Goal: Information Seeking & Learning: Learn about a topic

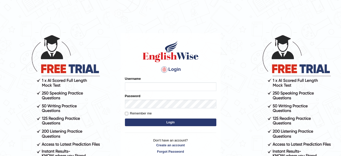
type input "amitpandey_parramatta"
click at [169, 123] on button "Login" at bounding box center [170, 122] width 91 height 8
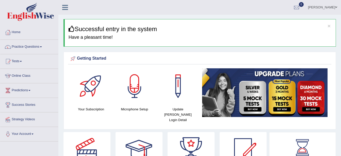
click at [20, 75] on link "Online Class" at bounding box center [29, 75] width 58 height 13
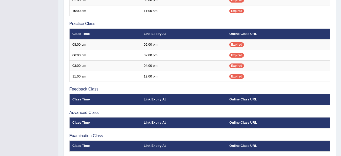
scroll to position [157, 0]
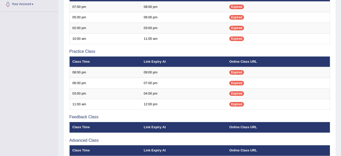
scroll to position [130, 0]
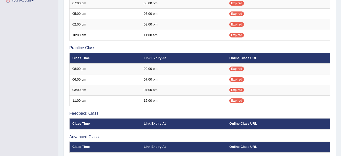
scroll to position [130, 0]
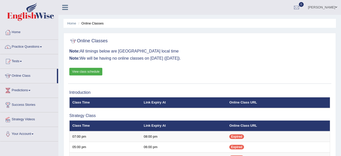
click at [42, 47] on span at bounding box center [41, 46] width 2 height 1
click at [42, 45] on link "Practice Questions" at bounding box center [29, 46] width 58 height 13
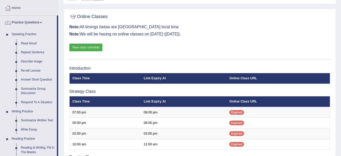
scroll to position [24, 0]
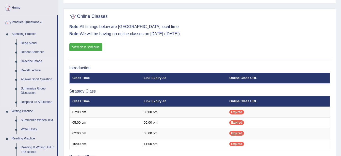
click at [33, 59] on link "Describe Image" at bounding box center [38, 61] width 38 height 9
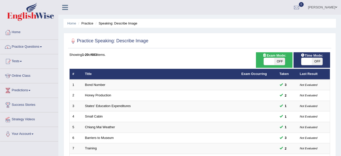
click at [22, 60] on link "Tests" at bounding box center [29, 60] width 58 height 13
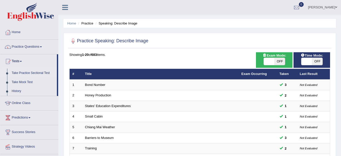
click at [33, 72] on link "Take Practice Sectional Test" at bounding box center [33, 72] width 48 height 9
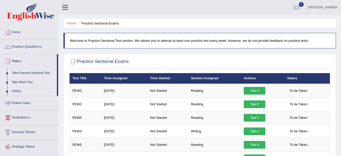
click at [24, 82] on link "Take Mock Test" at bounding box center [33, 82] width 48 height 9
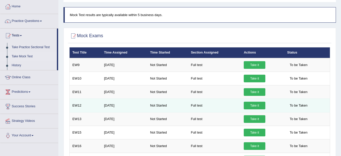
scroll to position [22, 0]
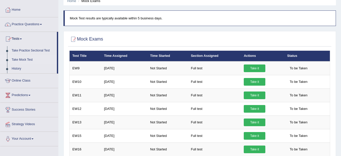
click at [22, 39] on span at bounding box center [21, 38] width 2 height 1
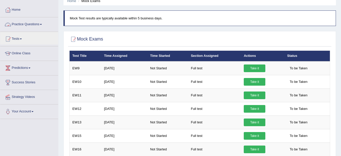
click at [44, 23] on link "Practice Questions" at bounding box center [29, 23] width 58 height 13
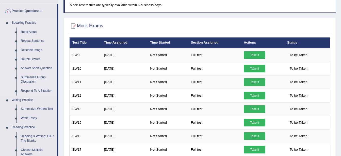
scroll to position [36, 0]
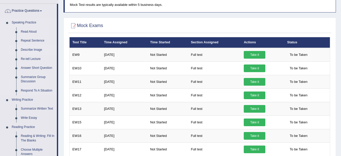
click at [30, 49] on link "Describe Image" at bounding box center [38, 49] width 38 height 9
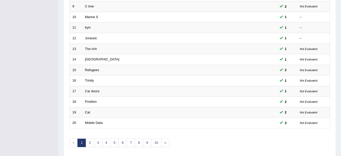
scroll to position [163, 0]
click at [96, 145] on link "3" at bounding box center [98, 142] width 8 height 8
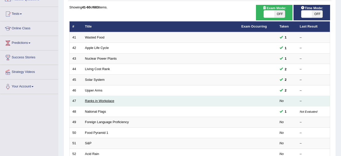
click at [96, 101] on link "Ranks in Workplace" at bounding box center [99, 101] width 29 height 4
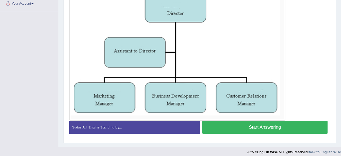
scroll to position [130, 0]
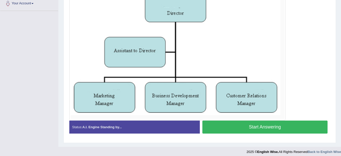
click at [246, 127] on button "Start Answering" at bounding box center [266, 126] width 126 height 13
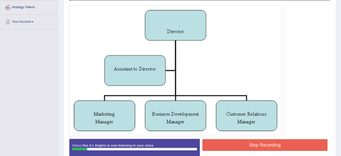
scroll to position [112, 0]
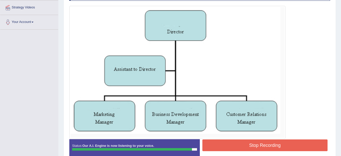
click at [248, 144] on button "Stop Recording" at bounding box center [266, 145] width 126 height 12
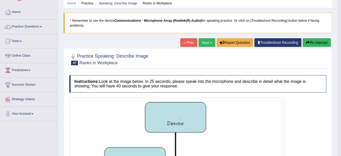
scroll to position [0, 0]
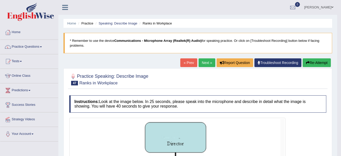
click at [206, 63] on link "Next »" at bounding box center [207, 62] width 17 height 9
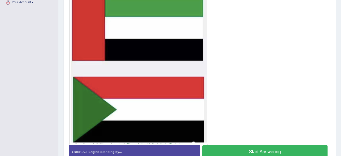
scroll to position [134, 0]
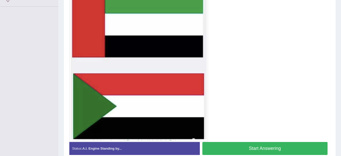
click at [235, 146] on button "Start Answering" at bounding box center [266, 148] width 126 height 13
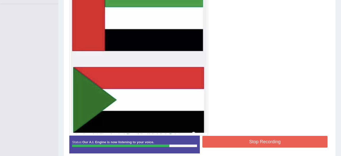
scroll to position [137, 0]
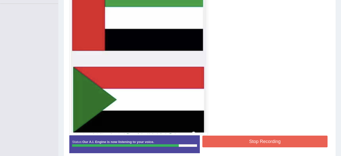
click at [229, 140] on button "Stop Recording" at bounding box center [266, 141] width 126 height 12
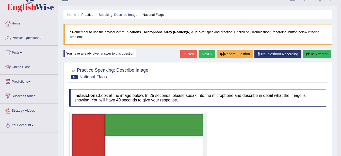
scroll to position [0, 0]
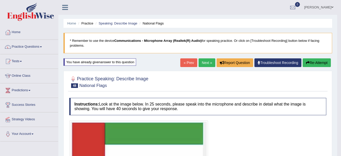
click at [42, 47] on span at bounding box center [41, 46] width 2 height 1
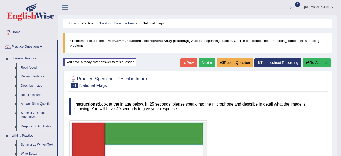
click at [31, 66] on link "Read Aloud" at bounding box center [38, 67] width 38 height 9
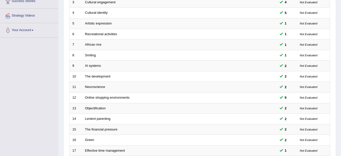
scroll to position [181, 0]
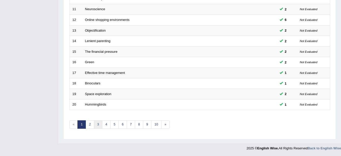
click at [98, 125] on link "3" at bounding box center [98, 124] width 8 height 8
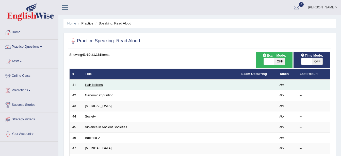
click at [96, 85] on link "Hair follicles" at bounding box center [94, 85] width 18 height 4
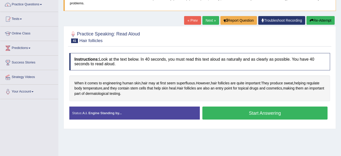
scroll to position [48, 0]
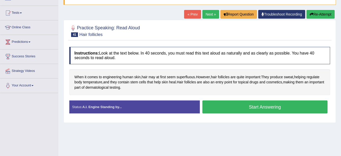
click at [229, 109] on button "Start Answering" at bounding box center [266, 106] width 126 height 13
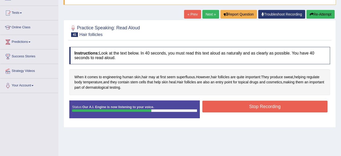
click at [235, 108] on button "Stop Recording" at bounding box center [266, 106] width 126 height 12
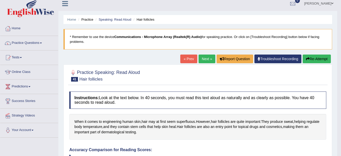
scroll to position [0, 0]
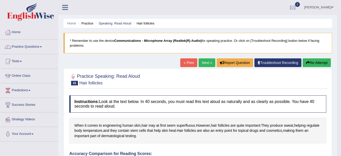
click at [203, 64] on link "Next »" at bounding box center [207, 62] width 17 height 9
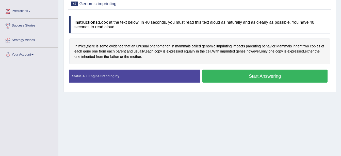
scroll to position [79, 0]
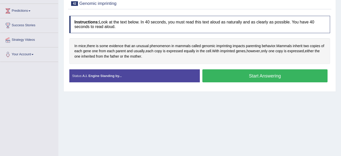
click at [229, 75] on button "Start Answering" at bounding box center [266, 75] width 126 height 13
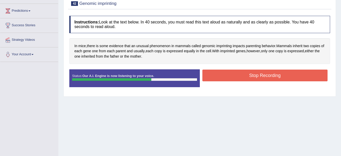
click at [245, 75] on button "Stop Recording" at bounding box center [266, 75] width 126 height 12
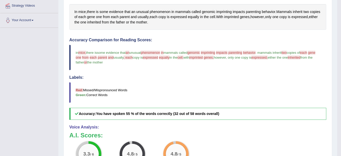
scroll to position [0, 0]
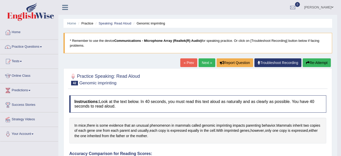
click at [42, 47] on span at bounding box center [41, 46] width 2 height 1
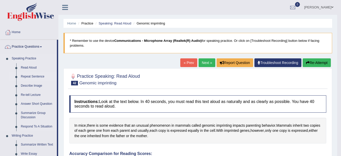
click at [36, 77] on link "Repeat Sentence" at bounding box center [38, 76] width 38 height 9
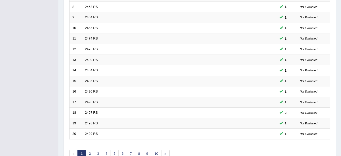
scroll to position [181, 0]
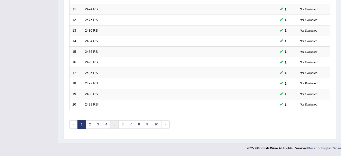
click at [114, 125] on link "5" at bounding box center [114, 124] width 8 height 8
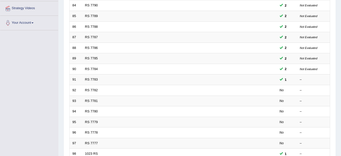
scroll to position [148, 0]
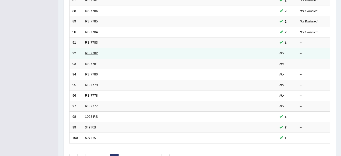
click at [89, 54] on link "RS 7782" at bounding box center [91, 53] width 13 height 4
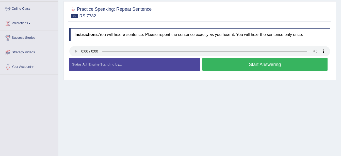
scroll to position [68, 0]
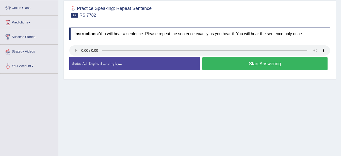
click at [215, 66] on button "Start Answering" at bounding box center [266, 63] width 126 height 13
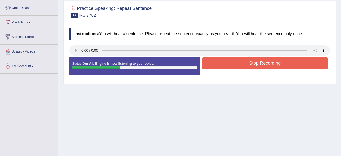
click at [235, 61] on button "Stop Recording" at bounding box center [266, 63] width 126 height 12
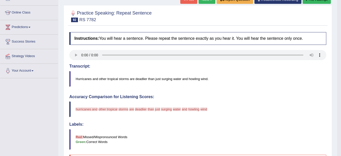
scroll to position [0, 0]
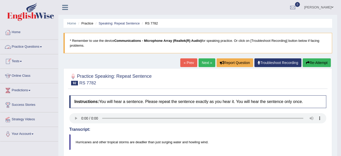
click at [40, 47] on link "Practice Questions" at bounding box center [29, 46] width 58 height 13
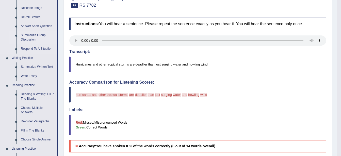
scroll to position [78, 0]
click at [39, 65] on link "Summarize Written Text" at bounding box center [38, 66] width 38 height 9
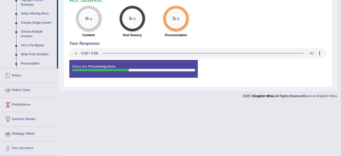
scroll to position [242, 0]
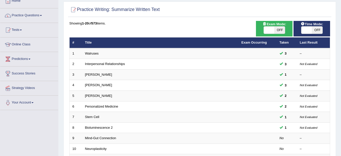
click at [276, 30] on span "OFF" at bounding box center [279, 29] width 11 height 7
checkbox input "true"
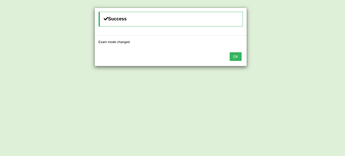
click at [237, 57] on button "OK" at bounding box center [236, 56] width 12 height 9
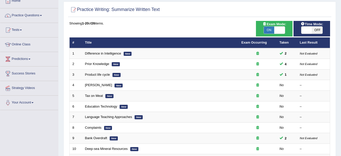
click at [315, 28] on span "OFF" at bounding box center [317, 29] width 11 height 7
checkbox input "true"
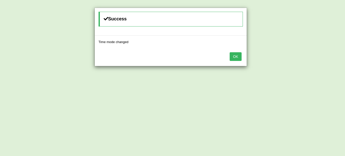
click at [236, 57] on button "OK" at bounding box center [236, 56] width 12 height 9
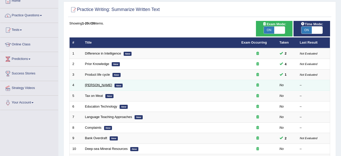
click at [98, 84] on link "[PERSON_NAME]" at bounding box center [98, 85] width 27 height 4
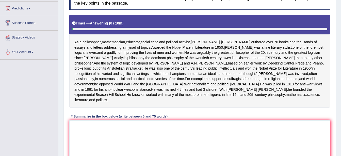
scroll to position [88, 0]
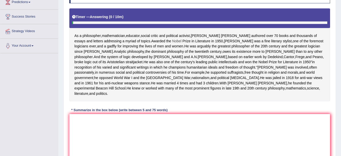
click at [147, 112] on div "* Summarize in the box below (write between 5 and 75 words)" at bounding box center [119, 109] width 100 height 5
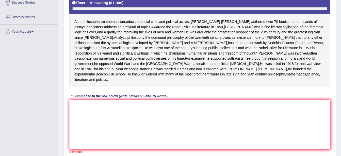
scroll to position [102, 0]
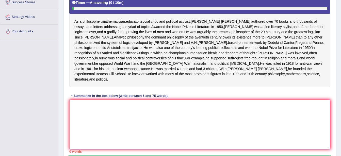
click at [125, 139] on textarea at bounding box center [199, 123] width 261 height 49
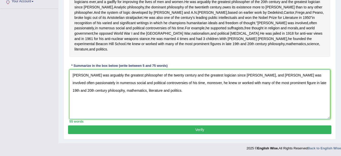
scroll to position [142, 0]
type textarea "Bertrand Russell was arguably the greatest philosopher of the twenty century an…"
click at [199, 134] on button "Verify" at bounding box center [200, 129] width 264 height 9
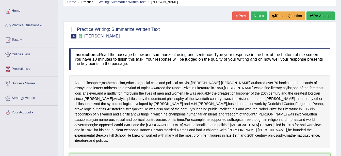
scroll to position [0, 0]
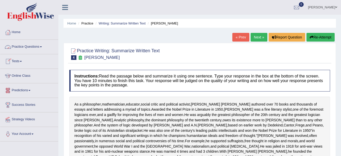
click at [42, 47] on span at bounding box center [41, 46] width 2 height 1
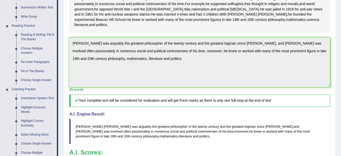
scroll to position [137, 0]
click at [40, 96] on link "Summarize Spoken Text" at bounding box center [38, 97] width 38 height 9
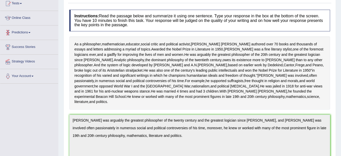
scroll to position [78, 0]
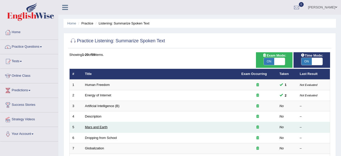
click at [96, 126] on link "Mars and Earth" at bounding box center [96, 127] width 23 height 4
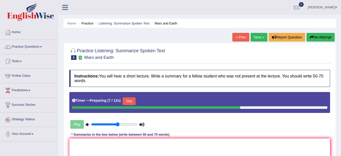
click at [129, 99] on button "Skip" at bounding box center [129, 101] width 13 height 8
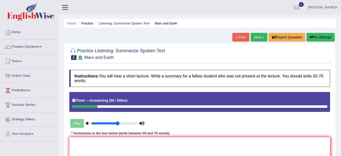
scroll to position [46, 0]
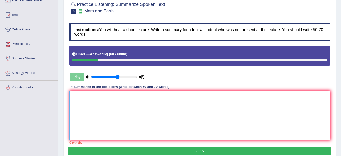
click at [120, 99] on textarea at bounding box center [199, 114] width 261 height 49
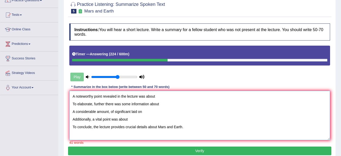
click at [158, 95] on textarea "A noteworthy point revealed in the lecture was about To elaborate, further ther…" at bounding box center [199, 114] width 261 height 49
click at [164, 104] on textarea "A noteworthy point revealed in the lecture was about Earth and Mars. To elabora…" at bounding box center [199, 114] width 261 height 49
click at [145, 112] on textarea "A noteworthy point revealed in the lecture was about Earth and Mars. To elabora…" at bounding box center [199, 114] width 261 height 49
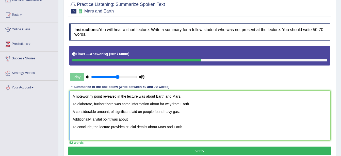
click at [136, 119] on textarea "A noteworthy point revealed in the lecture was about Earth and Mars. To elabora…" at bounding box center [199, 114] width 261 height 49
click at [167, 112] on textarea "A noteworthy point revealed in the lecture was about Earth and Mars. To elabora…" at bounding box center [199, 114] width 261 height 49
click at [72, 103] on textarea "A noteworthy point revealed in the lecture was about Earth and Mars. To elabora…" at bounding box center [199, 114] width 261 height 49
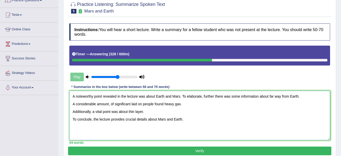
click at [73, 103] on textarea "A noteworthy point revealed in the lecture was about Earth and Mars. To elabora…" at bounding box center [199, 114] width 261 height 49
click at [73, 111] on textarea "A noteworthy point revealed in the lecture was about Earth and Mars. To elabora…" at bounding box center [199, 114] width 261 height 49
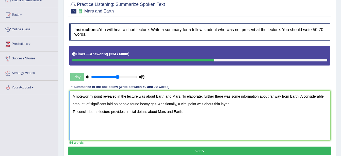
click at [72, 112] on textarea "A noteworthy point revealed in the lecture was about Earth and Mars. To elabora…" at bounding box center [199, 114] width 261 height 49
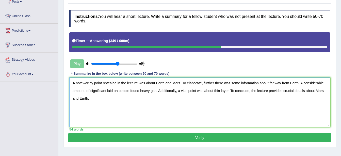
scroll to position [60, 0]
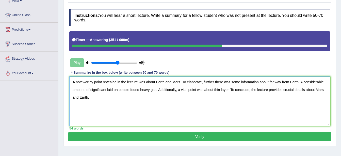
type textarea "A noteworthy point revealed in the lecture was about Earth and Mars. To elabora…"
click at [188, 135] on button "Verify" at bounding box center [200, 136] width 264 height 9
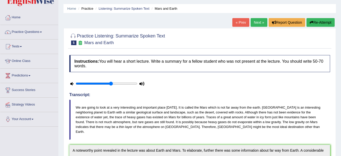
scroll to position [0, 0]
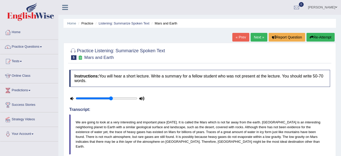
click at [28, 75] on link "Online Class" at bounding box center [29, 75] width 58 height 13
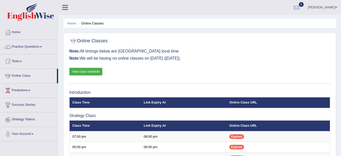
click at [96, 73] on link "View class schedule" at bounding box center [85, 72] width 33 height 8
click at [43, 45] on link "Practice Questions" at bounding box center [29, 46] width 58 height 13
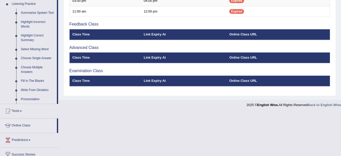
scroll to position [222, 0]
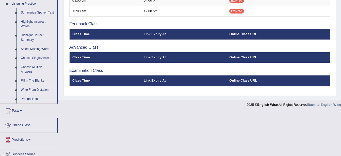
click at [43, 90] on link "Write From Dictation" at bounding box center [38, 89] width 38 height 9
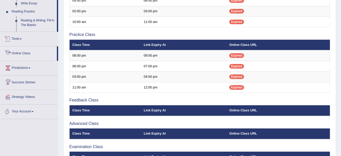
scroll to position [179, 0]
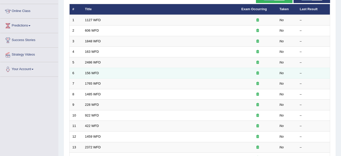
scroll to position [65, 0]
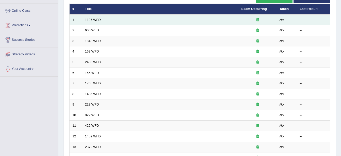
click at [95, 22] on td "1127 WFD" at bounding box center [160, 19] width 157 height 11
click at [93, 18] on link "1127 WFD" at bounding box center [93, 20] width 16 height 4
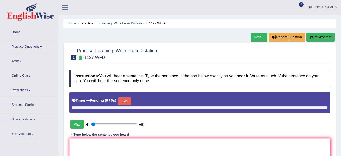
type input "0.6"
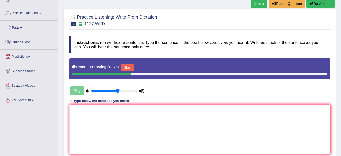
scroll to position [35, 0]
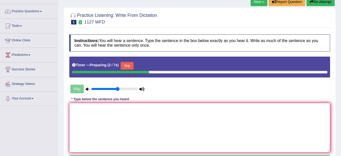
click at [125, 111] on textarea at bounding box center [199, 127] width 261 height 49
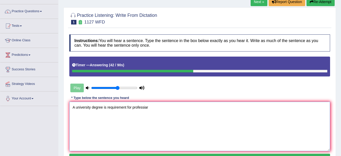
click at [103, 106] on textarea "A university degree is requirement for professiar" at bounding box center [199, 125] width 261 height 49
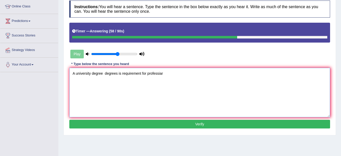
scroll to position [70, 0]
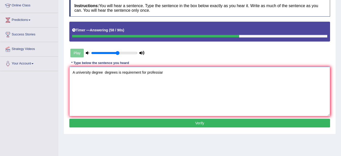
type textarea "A university degree degrees is requirement for professiar"
click at [155, 122] on button "Verify" at bounding box center [199, 122] width 261 height 9
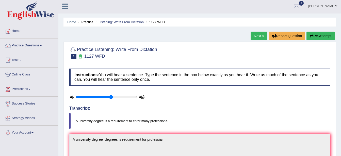
scroll to position [0, 0]
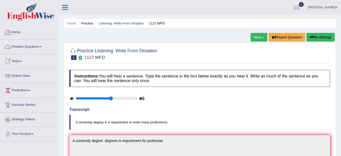
click at [17, 31] on link "Home" at bounding box center [29, 31] width 58 height 13
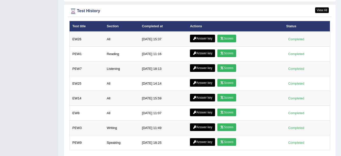
scroll to position [670, 0]
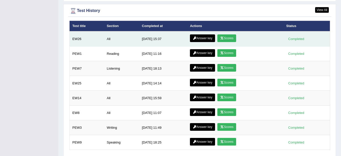
click at [222, 37] on icon at bounding box center [222, 38] width 4 height 3
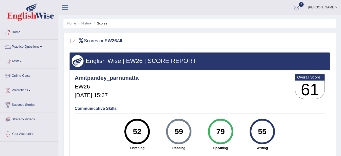
click at [17, 32] on link "Home" at bounding box center [29, 31] width 58 height 13
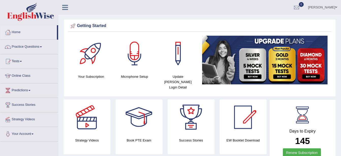
click at [39, 46] on link "Practice Questions" at bounding box center [29, 46] width 58 height 13
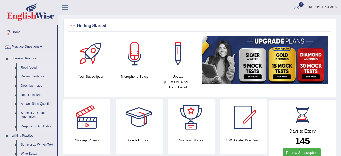
click at [33, 66] on link "Read Aloud" at bounding box center [38, 67] width 38 height 9
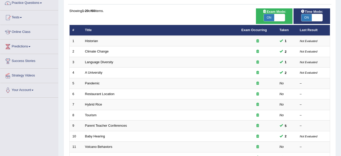
scroll to position [47, 0]
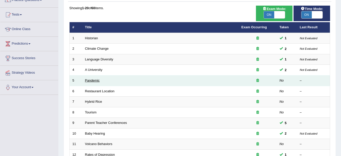
click at [92, 79] on link "Pandemic" at bounding box center [92, 80] width 15 height 4
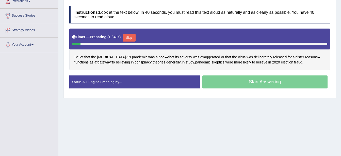
scroll to position [90, 0]
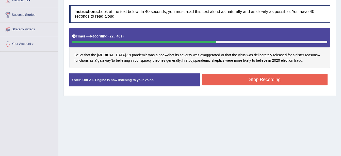
click at [225, 76] on button "Stop Recording" at bounding box center [266, 79] width 126 height 12
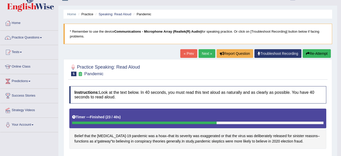
scroll to position [0, 0]
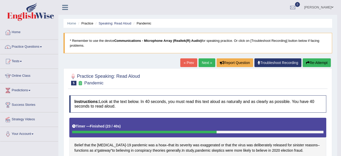
click at [41, 46] on link "Practice Questions" at bounding box center [29, 46] width 58 height 13
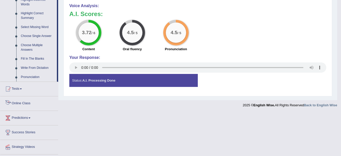
scroll to position [257, 0]
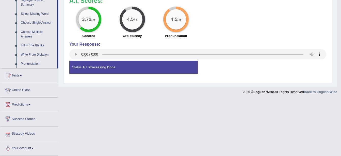
click at [25, 132] on link "Strategy Videos" at bounding box center [29, 132] width 58 height 13
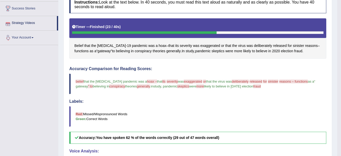
scroll to position [96, 0]
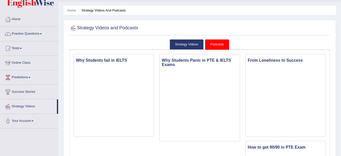
scroll to position [13, 0]
click at [187, 45] on link "Strategy Videos" at bounding box center [187, 44] width 34 height 10
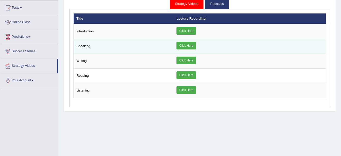
scroll to position [60, 0]
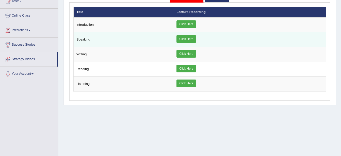
click at [196, 38] on link "Click Here" at bounding box center [187, 39] width 20 height 8
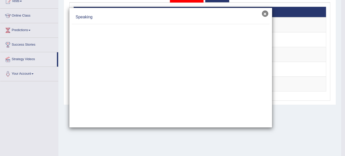
click at [264, 14] on button "×" at bounding box center [265, 13] width 6 height 6
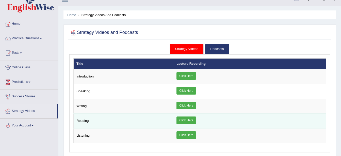
scroll to position [0, 0]
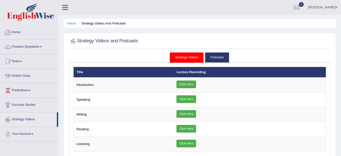
click at [18, 32] on link "Home" at bounding box center [29, 31] width 58 height 13
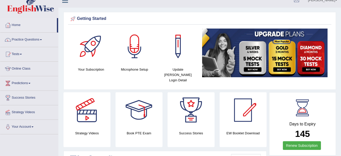
scroll to position [3, 0]
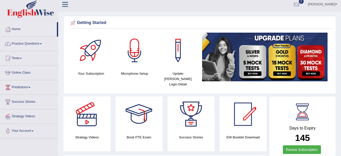
click at [42, 44] on link "Practice Questions" at bounding box center [29, 43] width 58 height 13
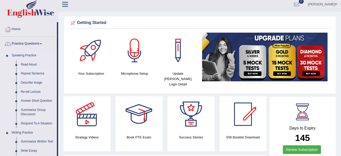
scroll to position [64, 0]
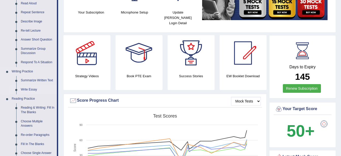
click at [31, 89] on link "Write Essay" at bounding box center [38, 89] width 38 height 9
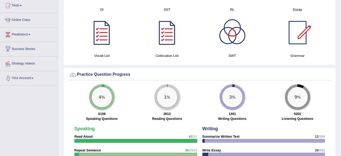
scroll to position [311, 0]
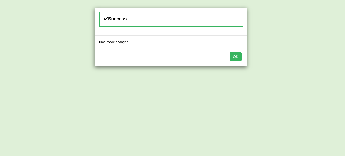
click at [237, 56] on button "OK" at bounding box center [236, 56] width 12 height 9
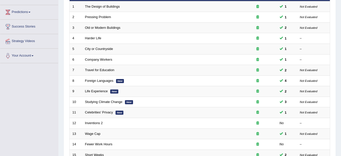
scroll to position [78, 0]
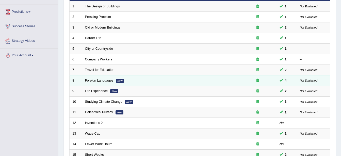
click at [105, 81] on link "Foreign Languages" at bounding box center [99, 80] width 28 height 4
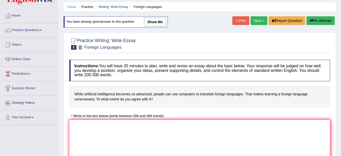
scroll to position [17, 0]
click at [144, 127] on textarea at bounding box center [199, 143] width 261 height 49
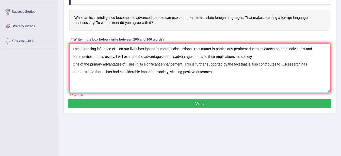
scroll to position [111, 0]
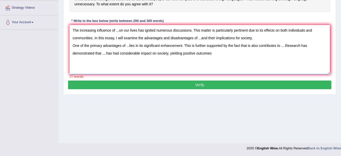
drag, startPoint x: 213, startPoint y: 52, endPoint x: 73, endPoint y: 30, distance: 141.6
click at [73, 30] on textarea "The increasing influence of ...on our lives has ignited numerous discussions. T…" at bounding box center [199, 49] width 261 height 49
click at [240, 60] on textarea "The increasing influence of ...on our lives has ignited numerous discussions. T…" at bounding box center [199, 49] width 261 height 49
paste textarea "The increasing influence of ...on our lives has ignited numerous discussions. T…"
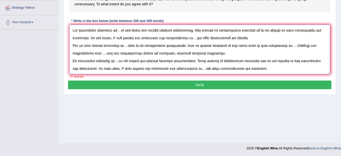
scroll to position [12, 0]
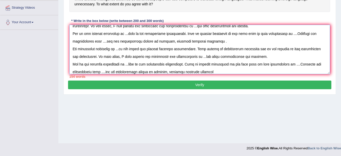
paste textarea "The increasing influence of ...on our lives has ignited numerous discussions. T…"
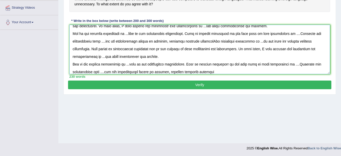
type textarea "The increasing influence of ...on our lives has ignited numerous discussions. T…"
click at [224, 84] on button "Verify" at bounding box center [200, 84] width 264 height 9
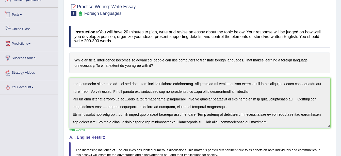
scroll to position [0, 0]
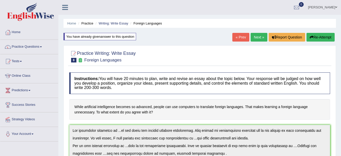
click at [40, 46] on link "Practice Questions" at bounding box center [29, 46] width 58 height 13
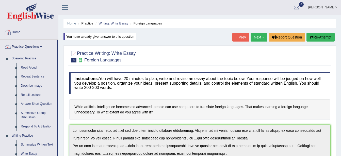
click at [16, 33] on link "Home" at bounding box center [29, 31] width 58 height 13
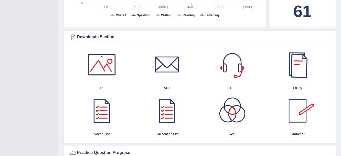
click at [297, 68] on div at bounding box center [298, 65] width 36 height 36
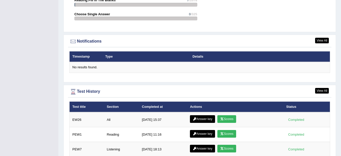
scroll to position [590, 0]
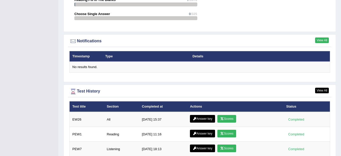
click at [323, 37] on link "View All" at bounding box center [322, 40] width 14 height 6
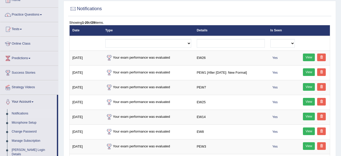
scroll to position [32, 0]
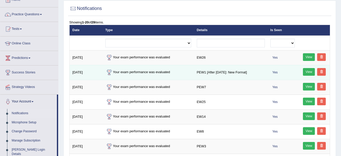
click at [309, 72] on link "View" at bounding box center [309, 72] width 12 height 8
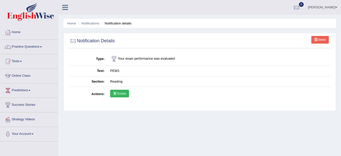
click at [123, 94] on link "Scores" at bounding box center [119, 93] width 19 height 8
